Goal: Book appointment/travel/reservation

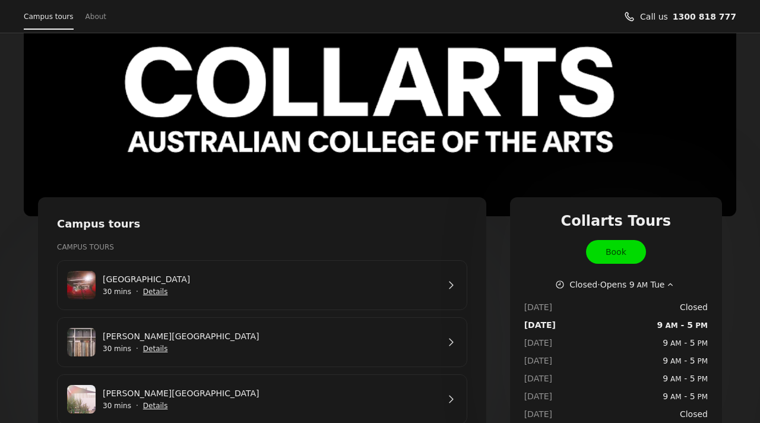
click at [598, 261] on link "Book" at bounding box center [616, 252] width 60 height 24
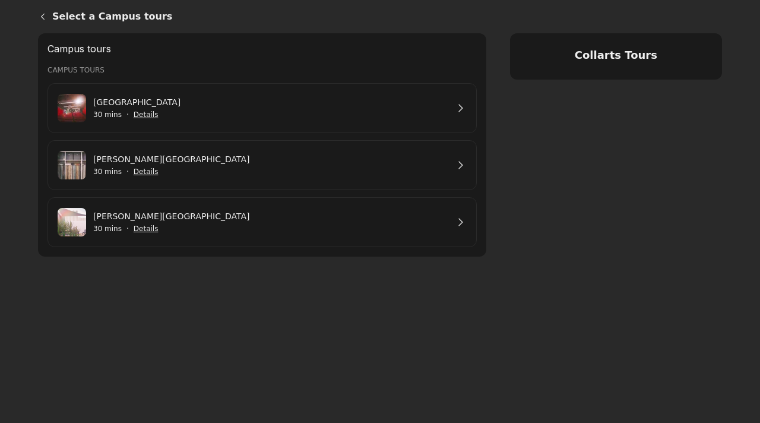
click at [552, 53] on h4 "Collarts Tours" at bounding box center [617, 55] width 184 height 15
click at [247, 109] on link "[GEOGRAPHIC_DATA]" at bounding box center [270, 102] width 355 height 13
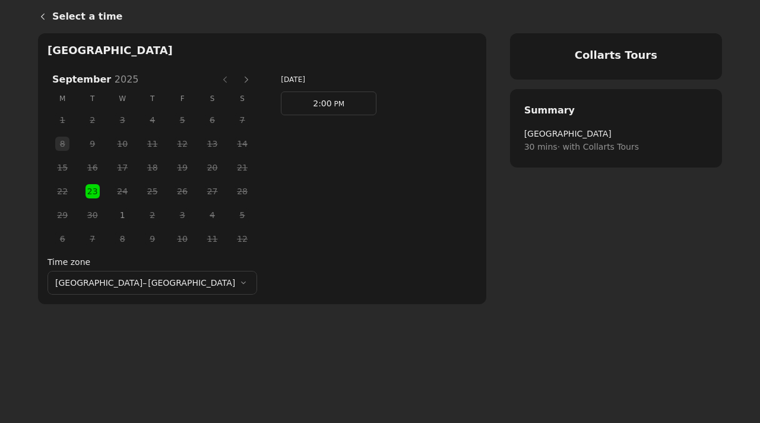
click at [113, 217] on span "1" at bounding box center [122, 215] width 18 height 18
click at [313, 99] on span "2:00" at bounding box center [322, 104] width 18 height 10
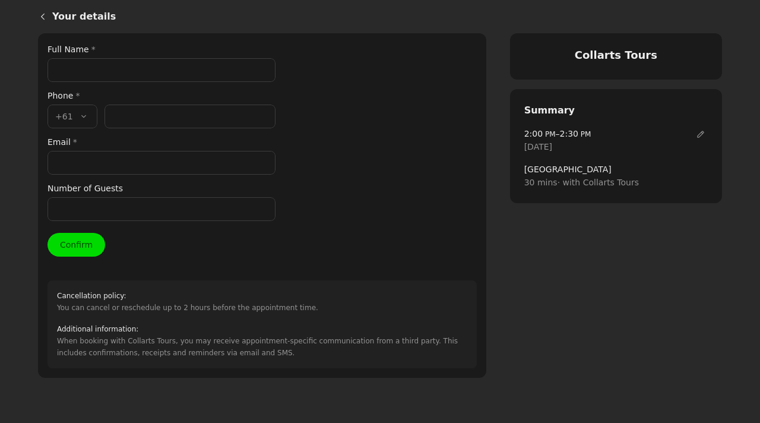
click at [147, 54] on label "Full Name *" at bounding box center [162, 49] width 228 height 13
click at [147, 58] on input "Full Name *" at bounding box center [162, 70] width 228 height 24
type input "[PERSON_NAME]"
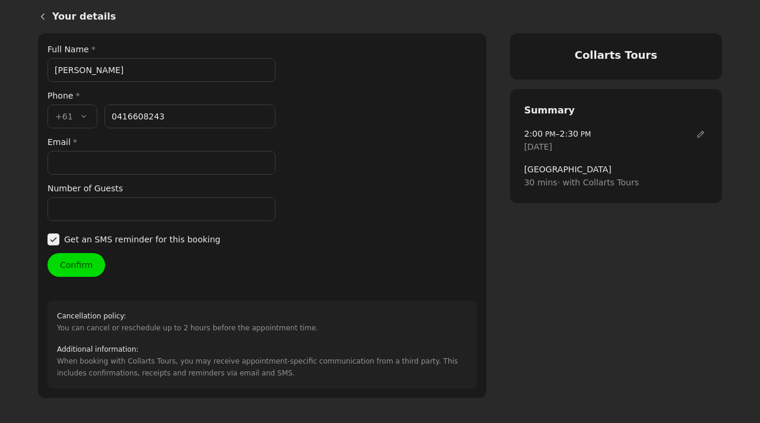
type input "416 608 243"
click at [207, 169] on input "Email *" at bounding box center [162, 163] width 228 height 24
type input "[EMAIL_ADDRESS][DOMAIN_NAME]"
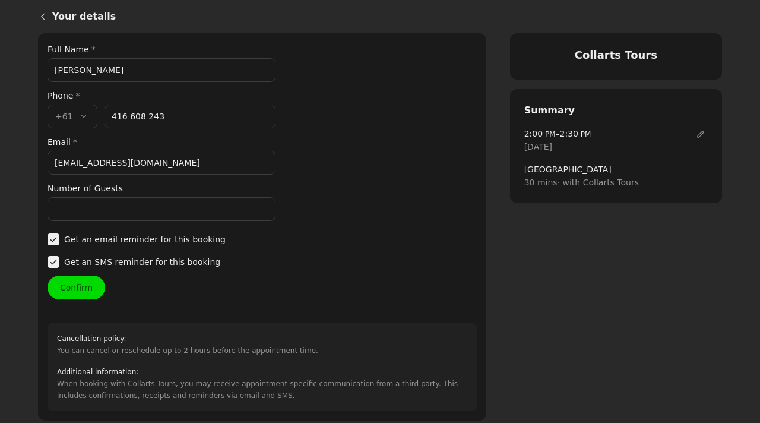
click at [178, 219] on input "Number of Guests" at bounding box center [162, 209] width 228 height 24
type input "3"
type input "2"
type input "3"
click at [80, 289] on button "Confirm" at bounding box center [77, 288] width 58 height 24
